Goal: Obtain resource: Download file/media

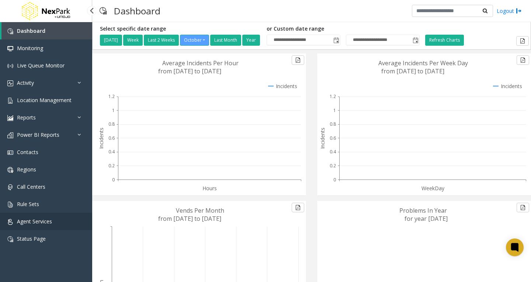
click at [60, 221] on link "Agent Services" at bounding box center [46, 221] width 92 height 17
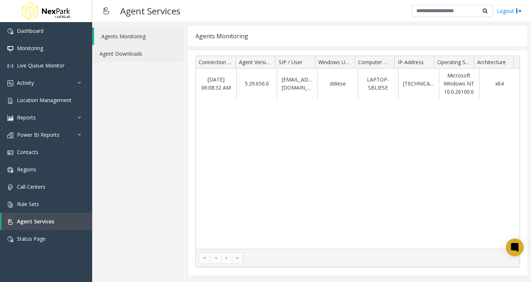
click at [127, 56] on link "Agent Downloads" at bounding box center [138, 53] width 92 height 17
